Goal: Answer question/provide support

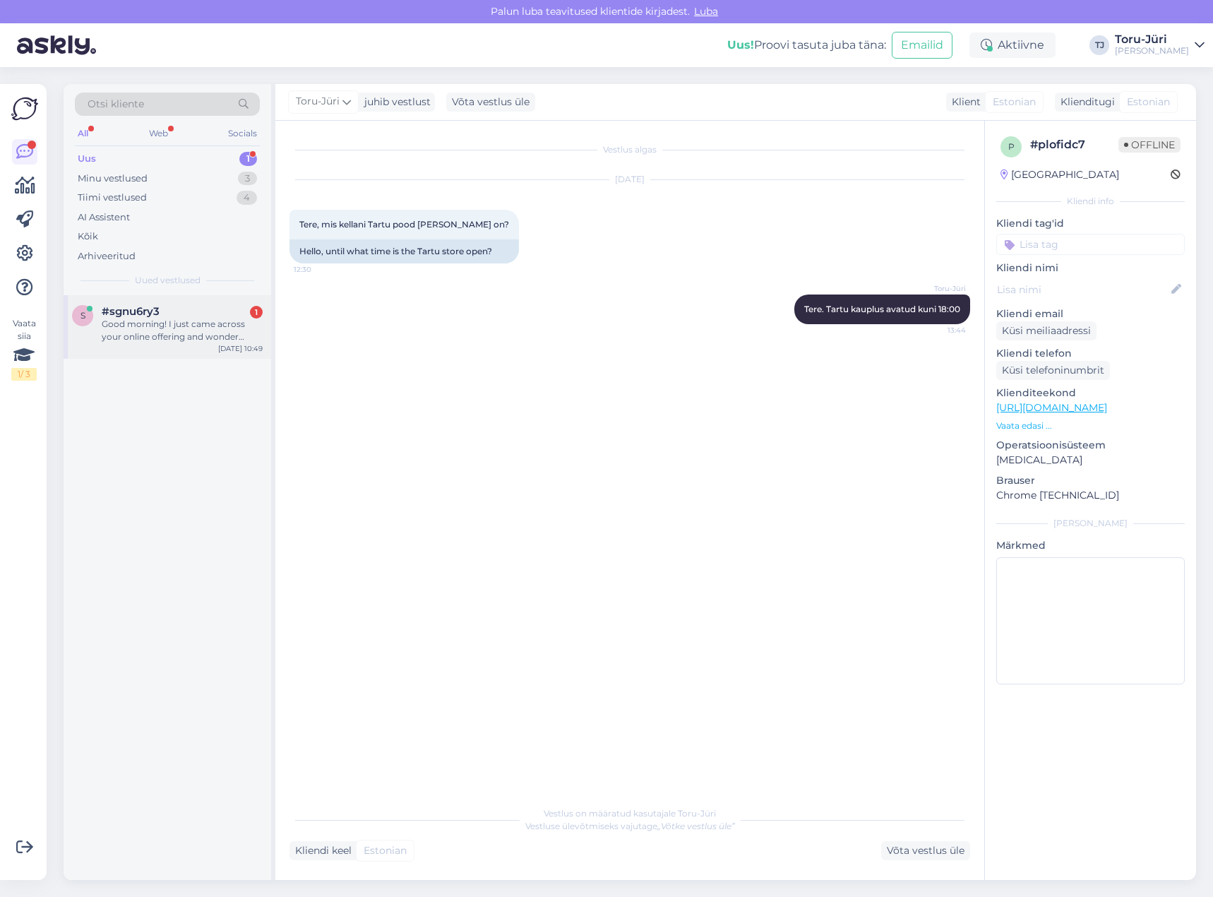
click at [179, 316] on div "#sgnu6ry3 1" at bounding box center [182, 311] width 161 height 13
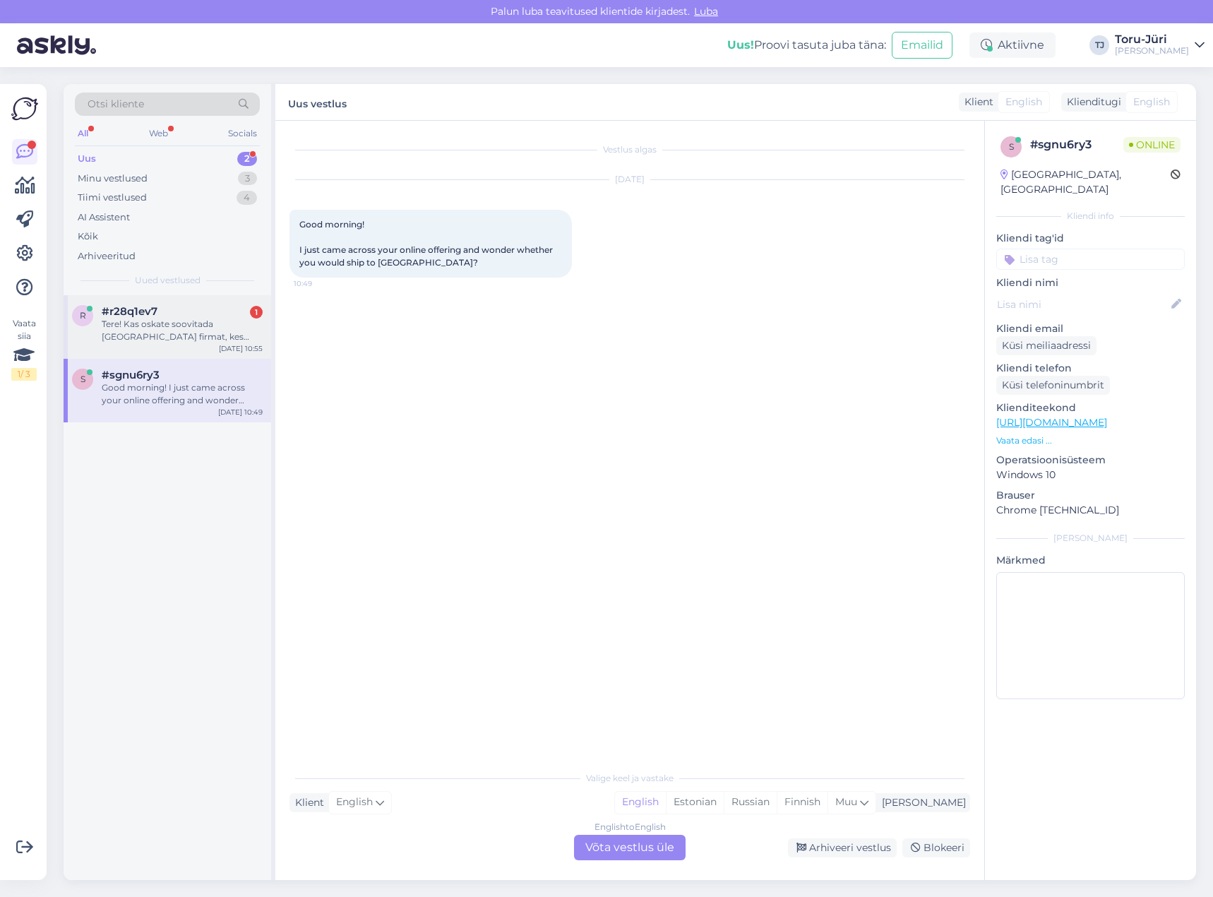
click at [203, 336] on div "Tere! Kas oskate soovitada [GEOGRAPHIC_DATA] firmat, kes teeks hooldust Atmose …" at bounding box center [182, 330] width 161 height 25
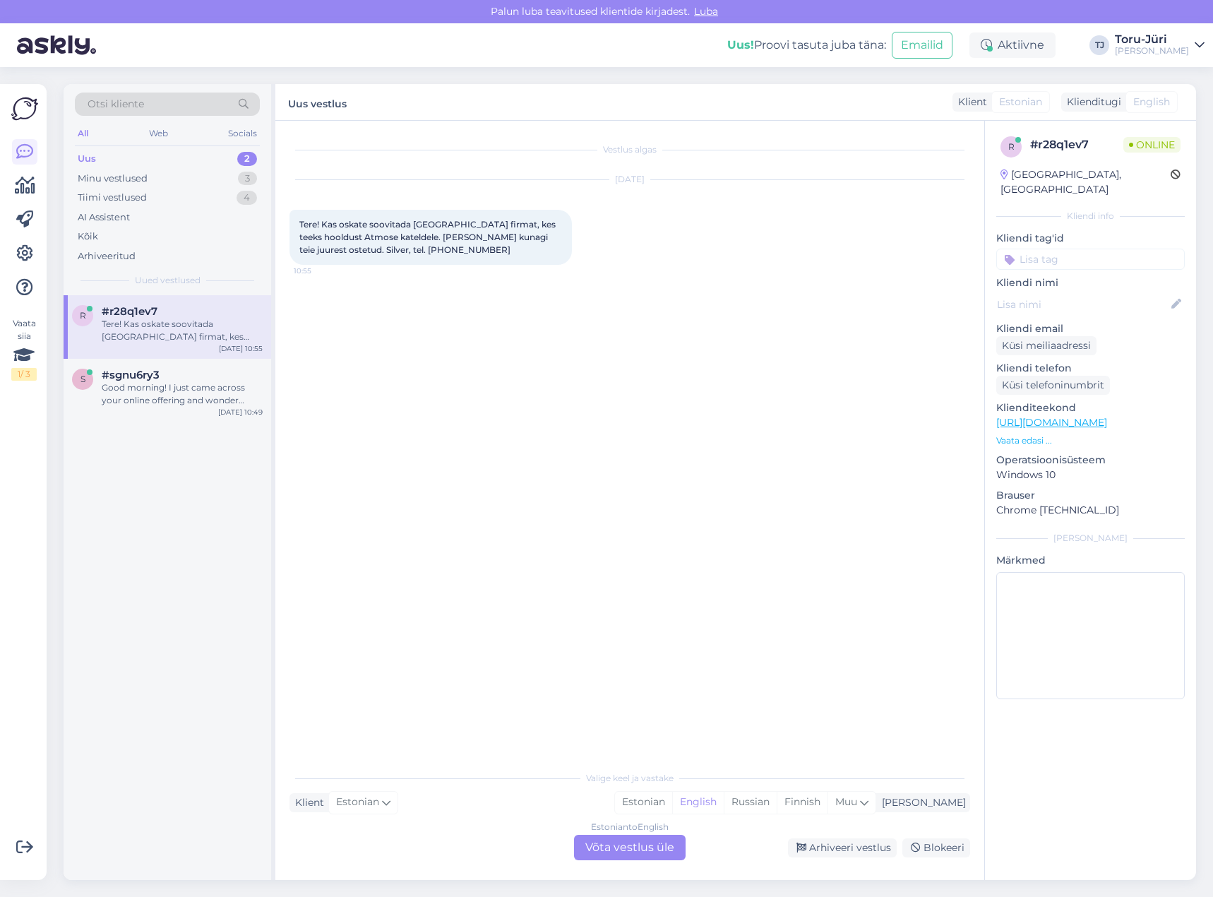
click at [628, 852] on div "Estonian to English Võta vestlus üle" at bounding box center [630, 847] width 112 height 25
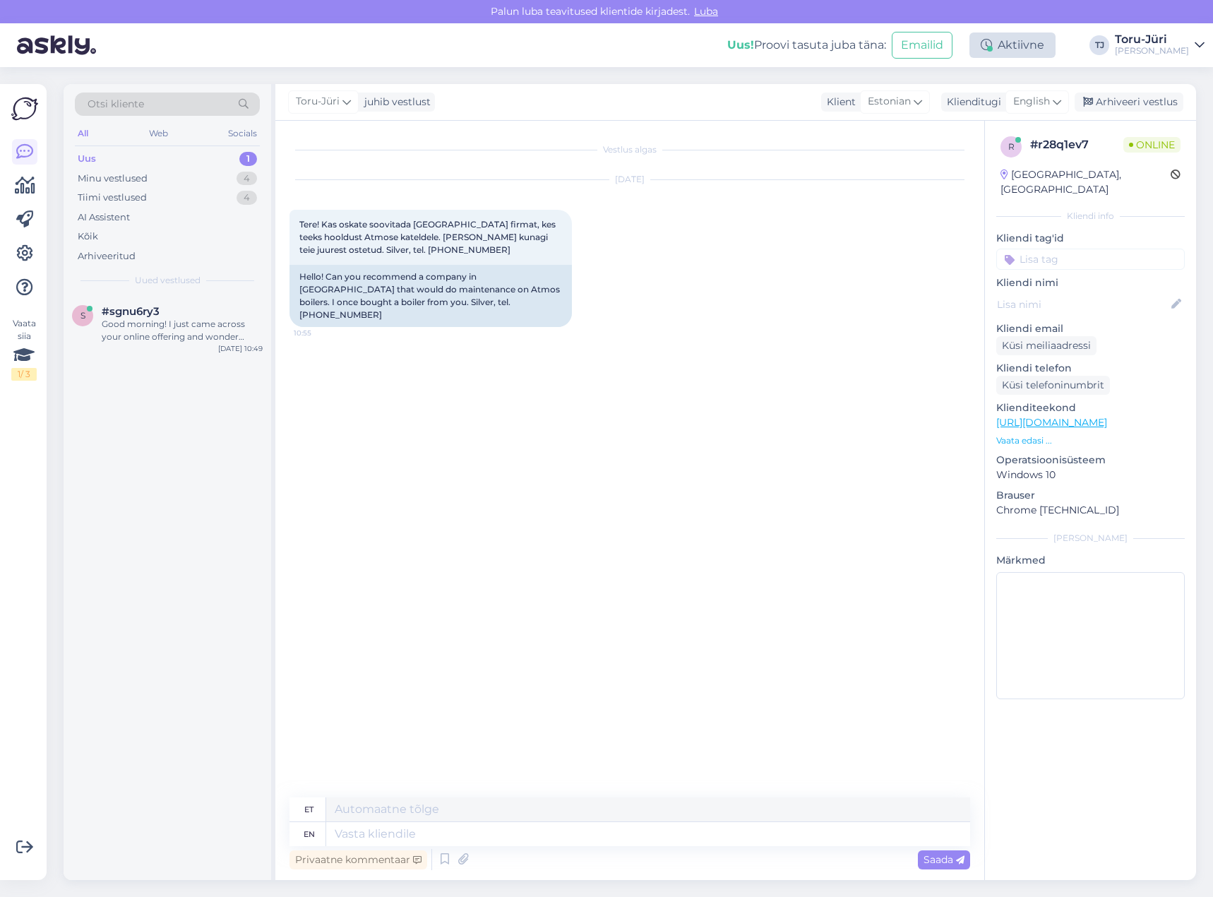
click at [1050, 47] on div "Aktiivne" at bounding box center [1012, 44] width 86 height 25
click at [1094, 44] on div "Uus! Proovi tasuta [PERSON_NAME]: Emailid Aktiivne Võta paus, Askly hoiab klien…" at bounding box center [606, 45] width 1213 height 44
click at [1060, 101] on icon at bounding box center [1057, 102] width 8 height 16
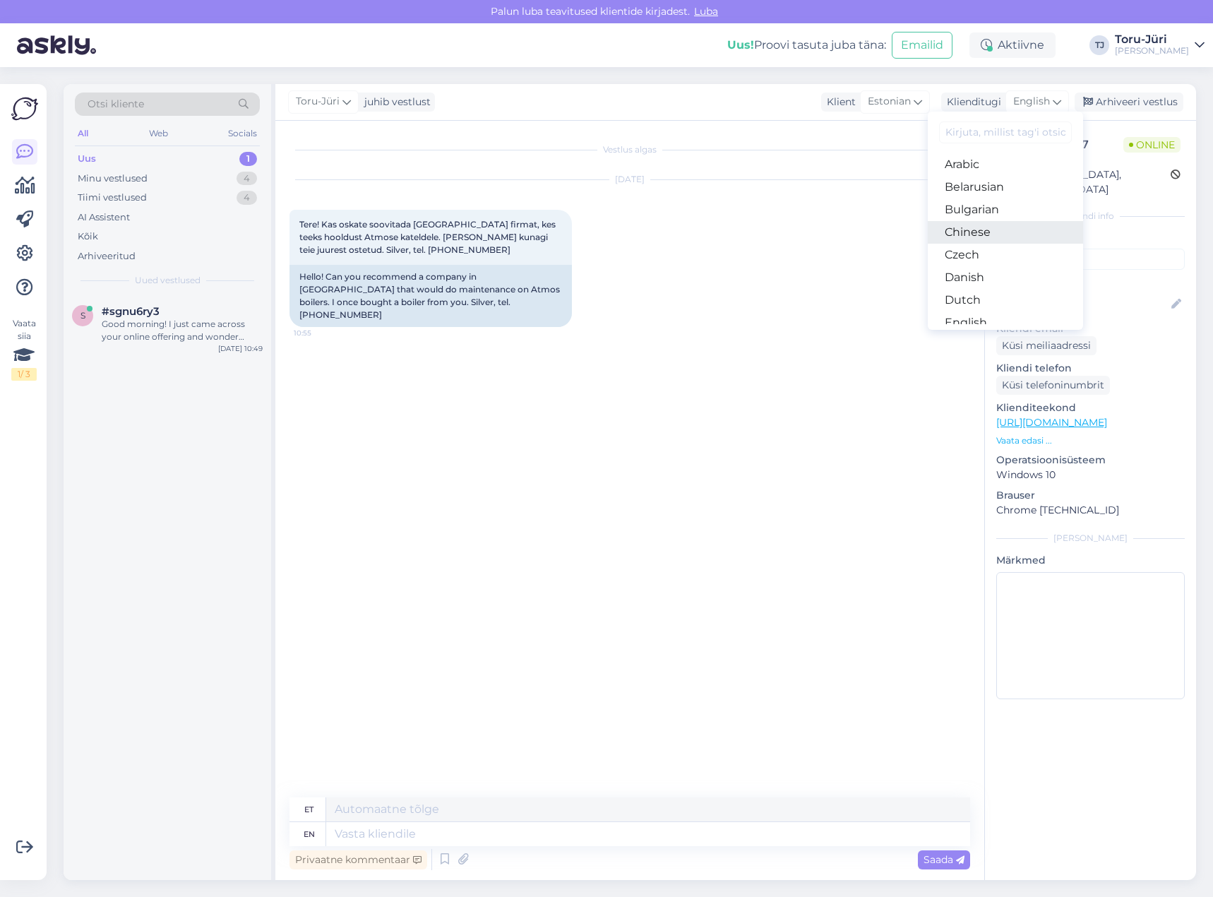
scroll to position [71, 0]
click at [985, 246] on link "English" at bounding box center [1005, 252] width 155 height 23
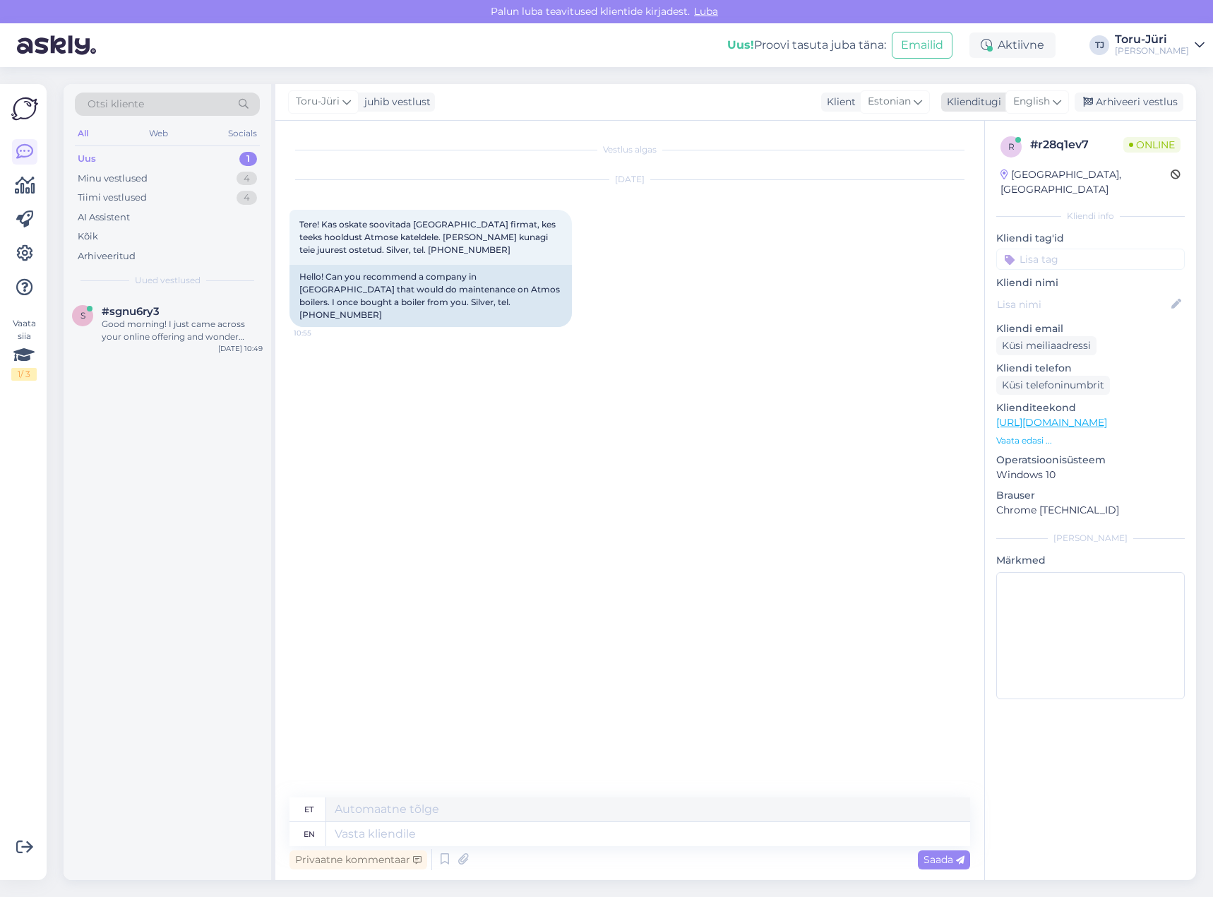
click at [1061, 104] on icon at bounding box center [1057, 102] width 8 height 16
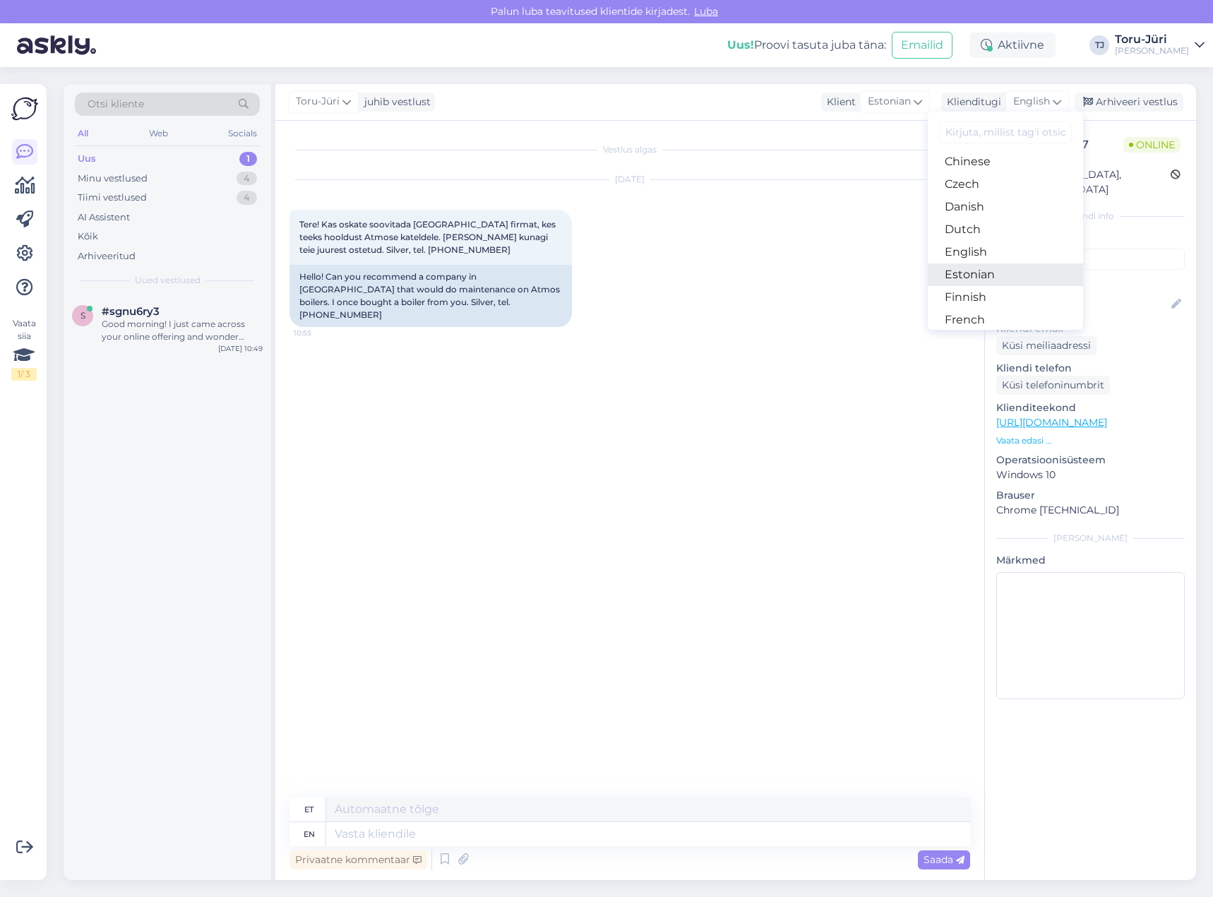
click at [985, 278] on link "Estonian" at bounding box center [1005, 274] width 155 height 23
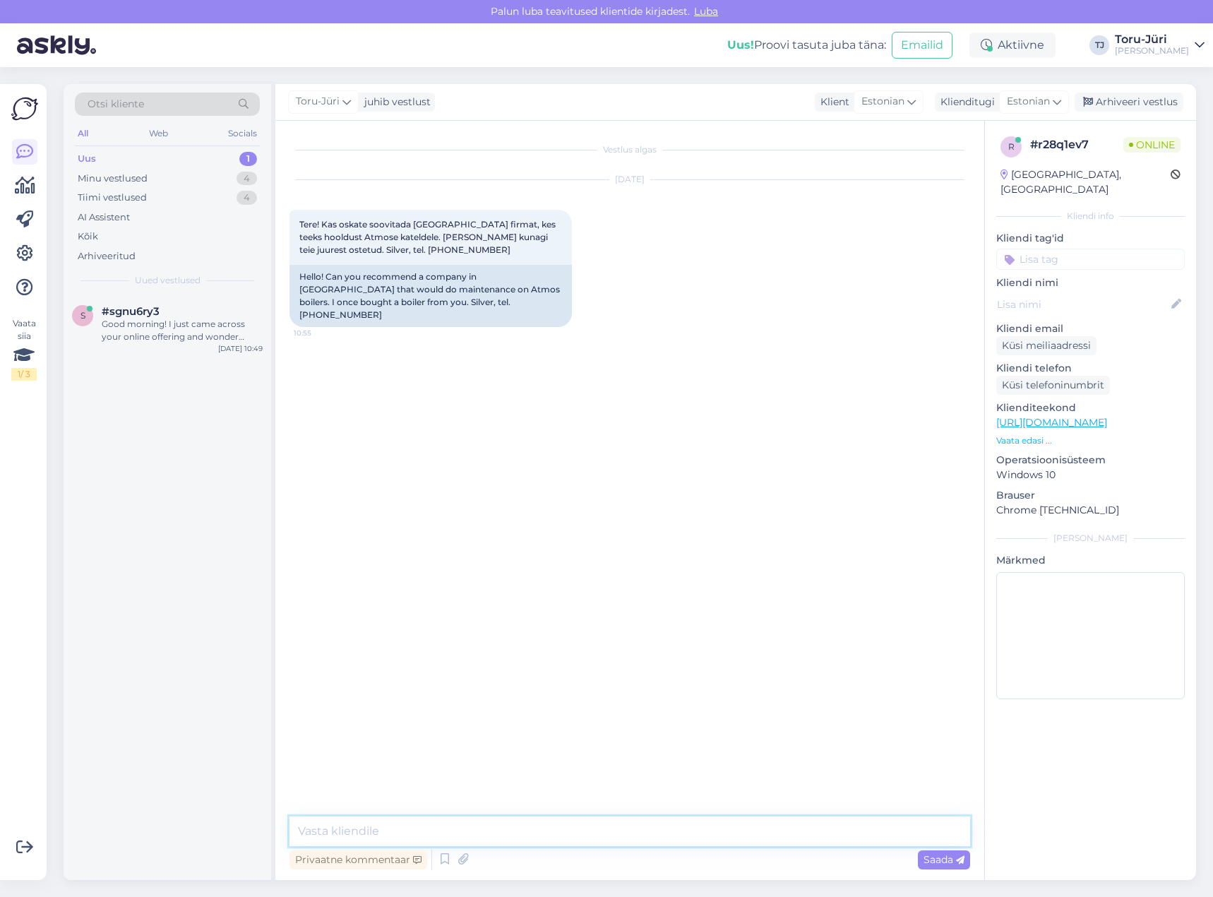
click at [476, 832] on textarea at bounding box center [629, 831] width 681 height 30
type textarea "Tere!"
click at [599, 829] on textarea "Toru-Jüri teeb hooldust ja paigaldust üle Eesti. Võtke ühendust meie hooldusjuh…" at bounding box center [629, 831] width 681 height 30
click at [808, 833] on textarea "Toru-Jüri teeb hooldust ja paigaldust üle Eesti. Võtke julgesti ühendust meie h…" at bounding box center [629, 831] width 681 height 30
click at [823, 829] on textarea "Toru-Jüri teeb hooldust ja paigaldust üle Eesti. Võtke julgesti ühendust meie h…" at bounding box center [629, 831] width 681 height 30
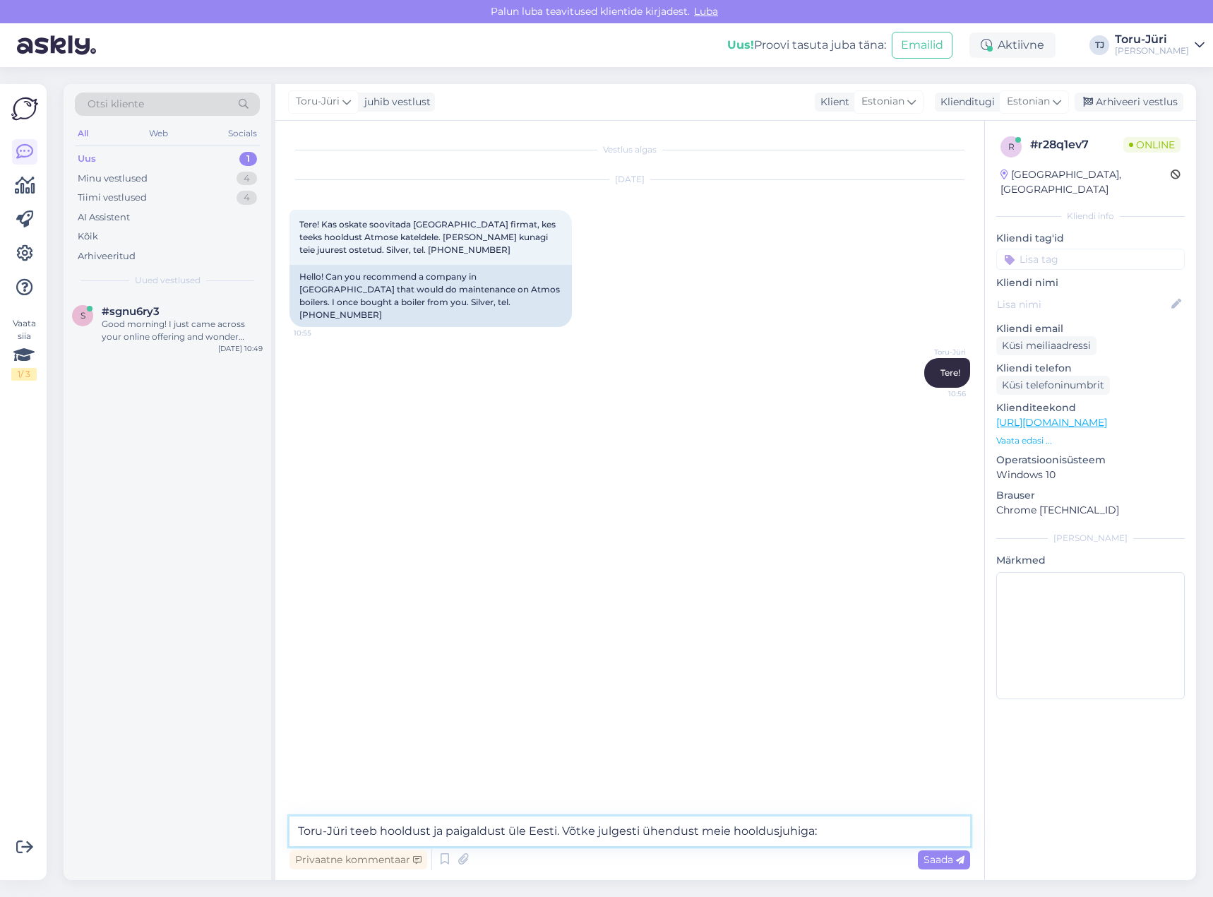
paste textarea "Taavi Labi Tel: [PHONE_NUMBER] E-post: [EMAIL_ADDRESS][DOMAIN_NAME]"
type textarea "Toru-Jüri teeb hooldust ja paigaldust üle Eesti. Võtke julgesti ühendust meie h…"
